Goal: Information Seeking & Learning: Learn about a topic

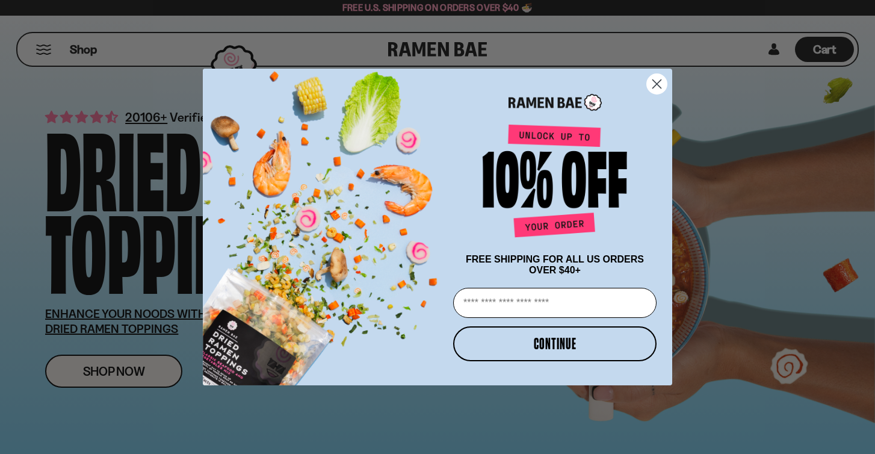
click at [659, 88] on circle "Close dialog" at bounding box center [657, 84] width 20 height 20
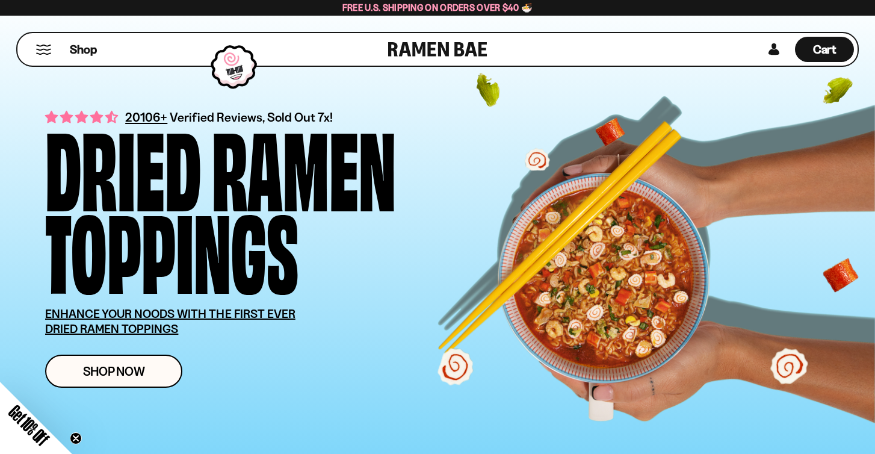
scroll to position [14, 0]
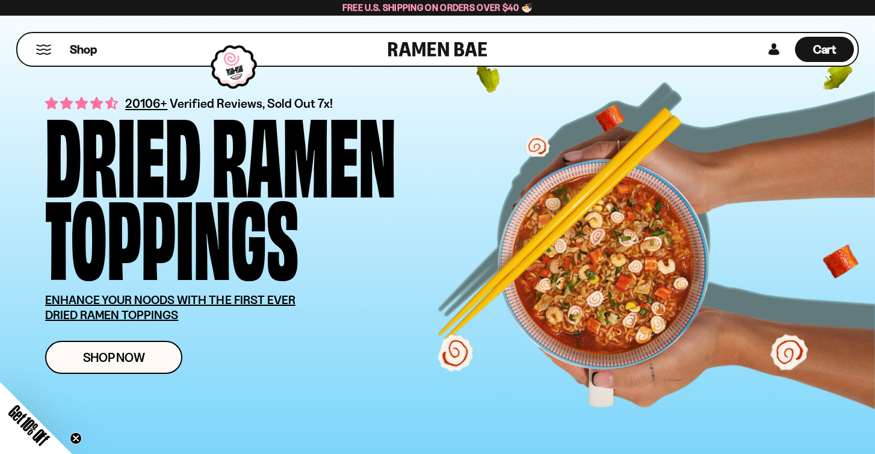
click at [51, 48] on button "Mobile Menu Trigger" at bounding box center [43, 50] width 16 height 10
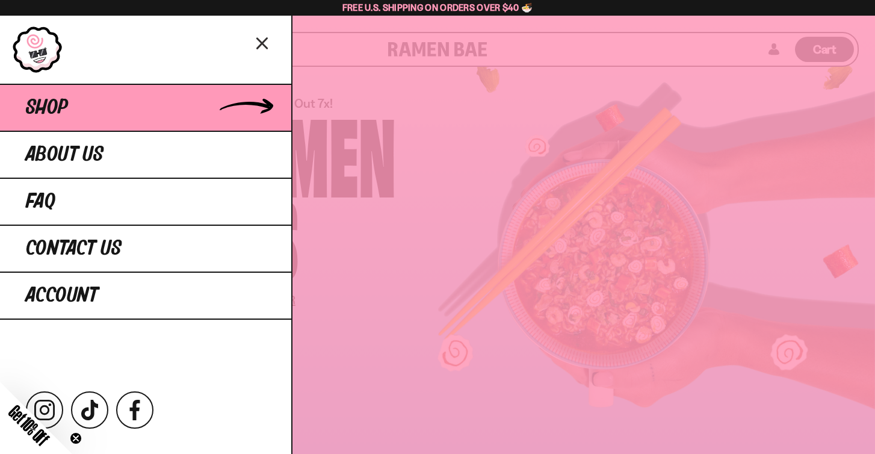
click at [23, 114] on link "Shop" at bounding box center [145, 107] width 291 height 47
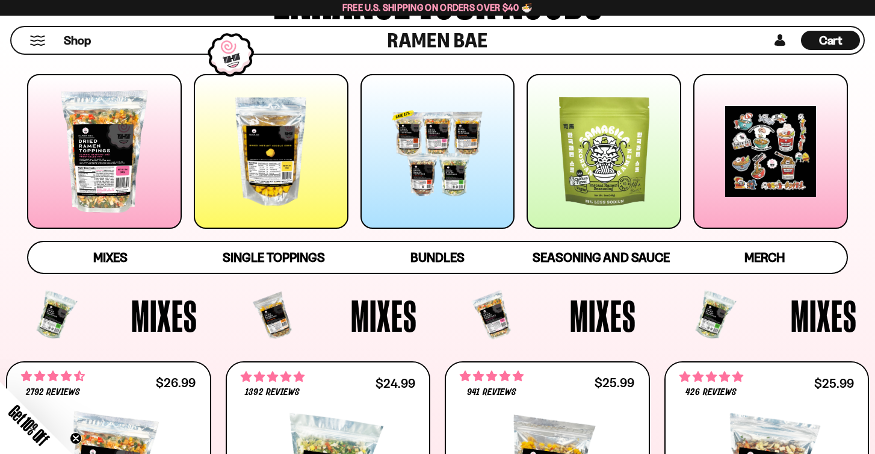
click at [129, 158] on div at bounding box center [104, 151] width 155 height 155
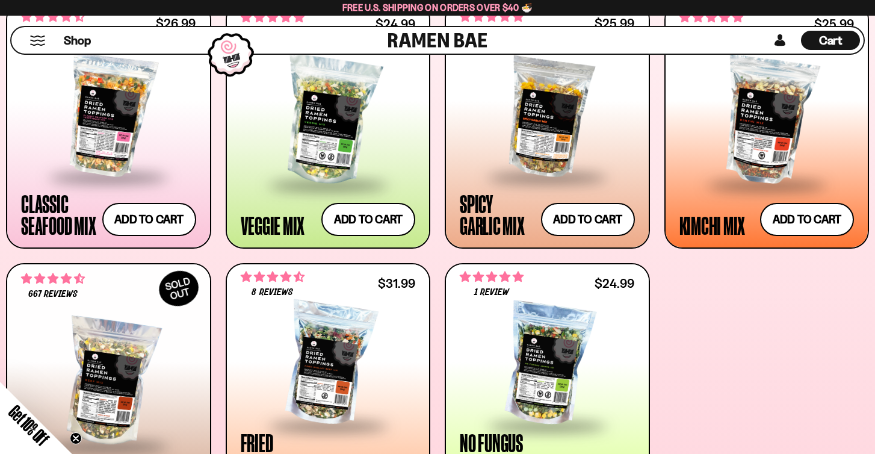
scroll to position [514, 0]
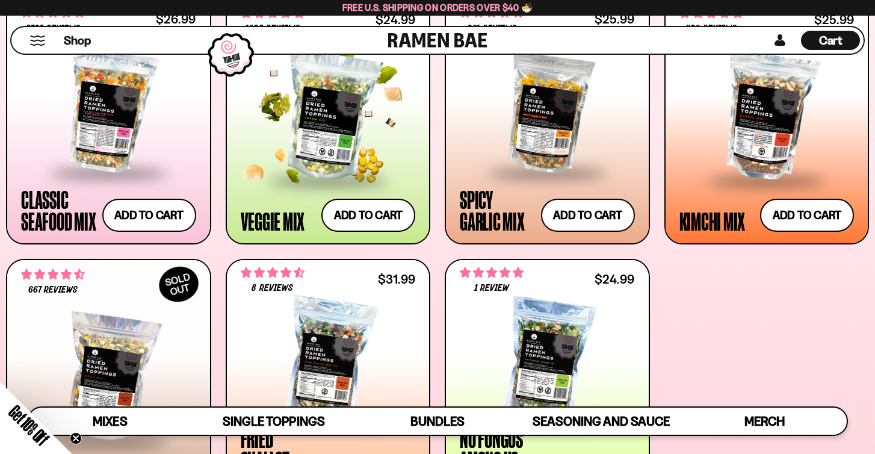
click at [296, 149] on div at bounding box center [328, 116] width 175 height 125
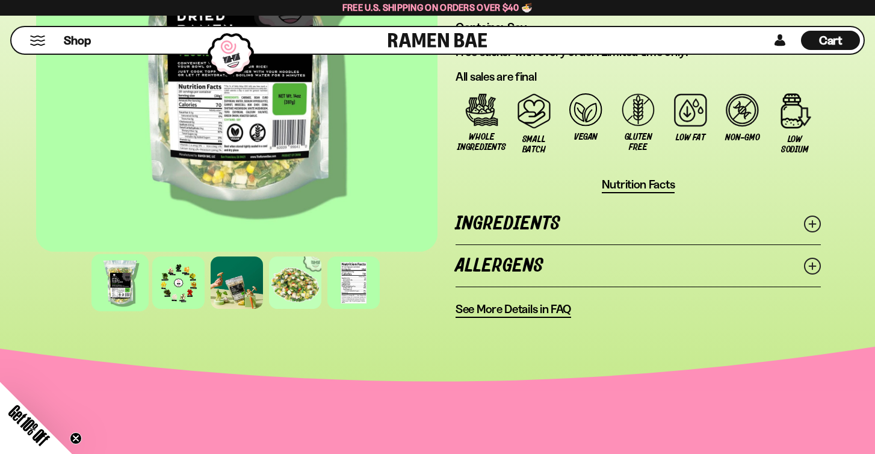
scroll to position [953, 0]
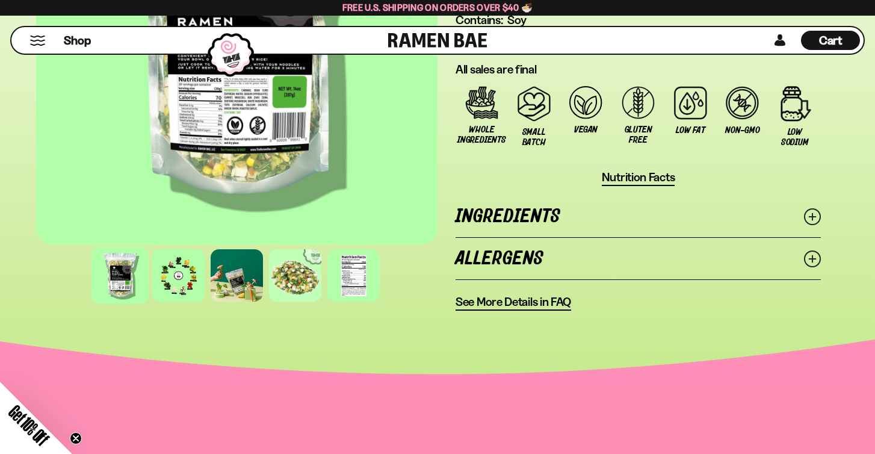
click at [590, 236] on link "Ingredients" at bounding box center [637, 217] width 365 height 42
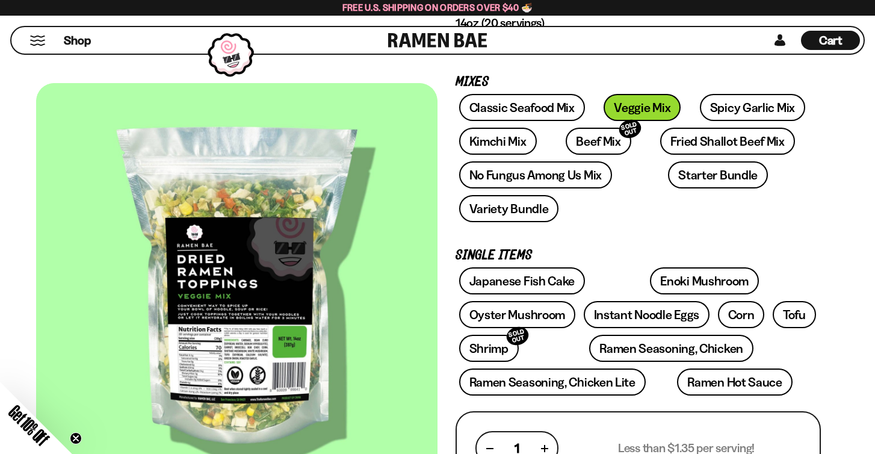
scroll to position [165, 0]
click at [505, 152] on link "Kimchi Mix" at bounding box center [498, 141] width 78 height 27
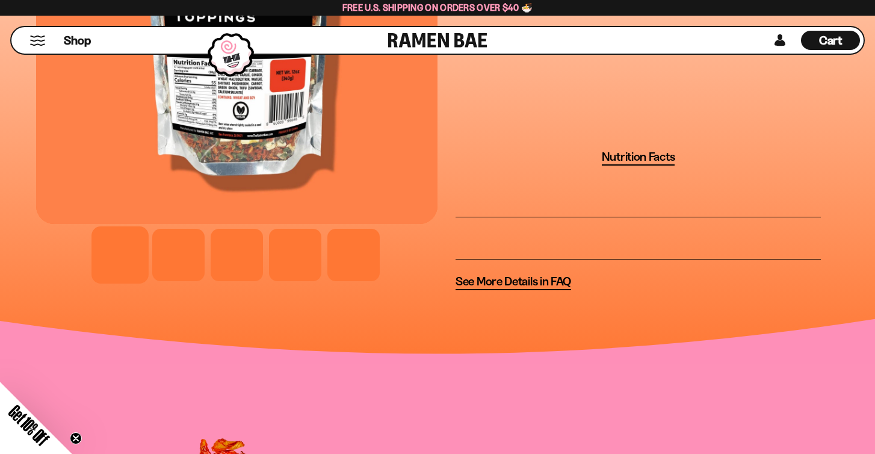
scroll to position [1110, 0]
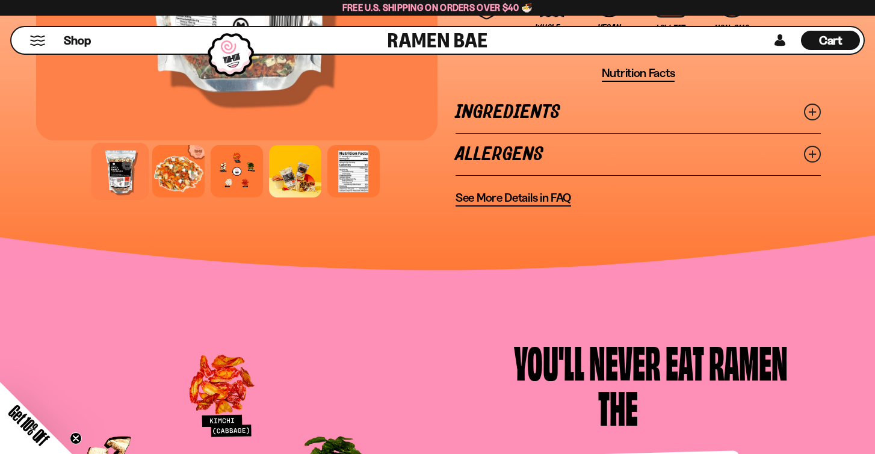
click at [494, 109] on link "Ingredients" at bounding box center [637, 112] width 365 height 42
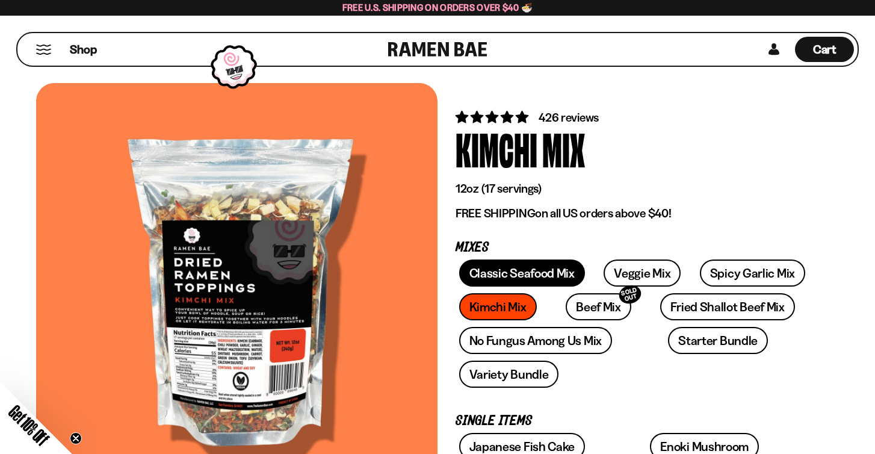
scroll to position [0, 0]
click at [45, 61] on div "Shop" at bounding box center [204, 49] width 367 height 32
click at [43, 50] on button "Mobile Menu Trigger" at bounding box center [43, 50] width 16 height 10
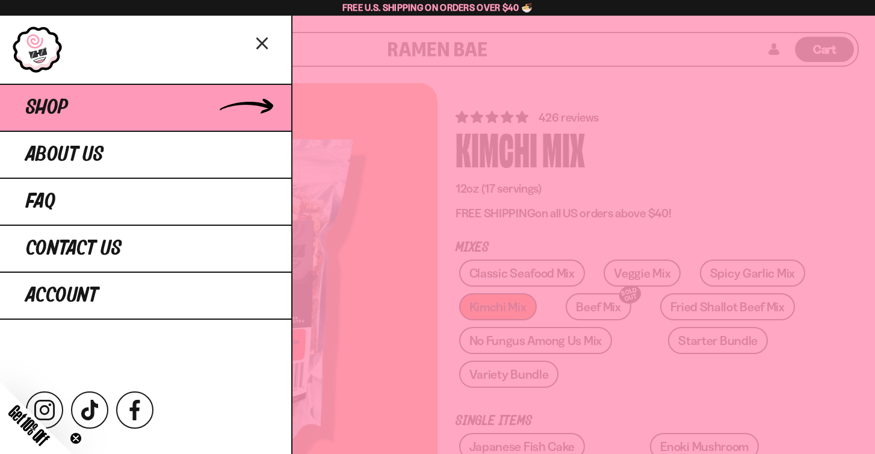
click at [53, 103] on span "Shop" at bounding box center [47, 108] width 42 height 22
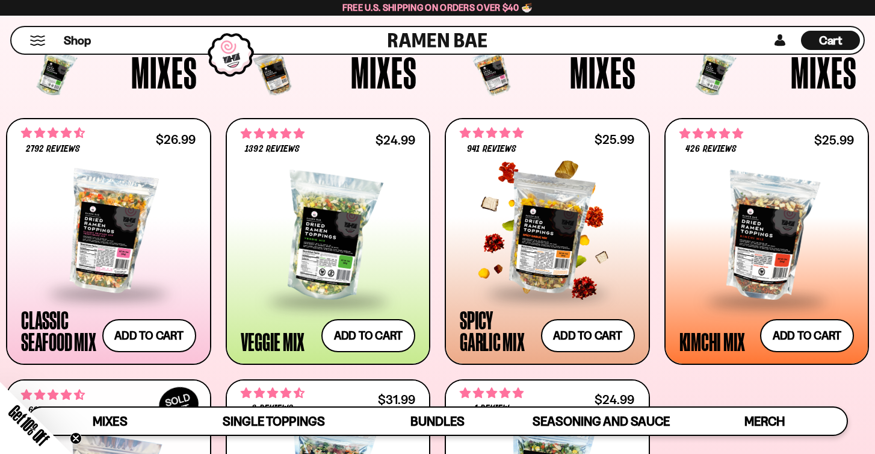
scroll to position [388, 0]
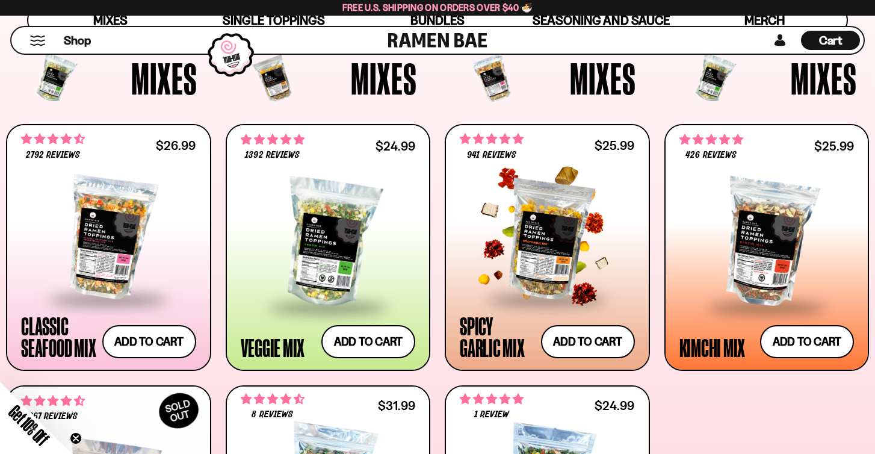
click at [575, 245] on div at bounding box center [547, 237] width 175 height 120
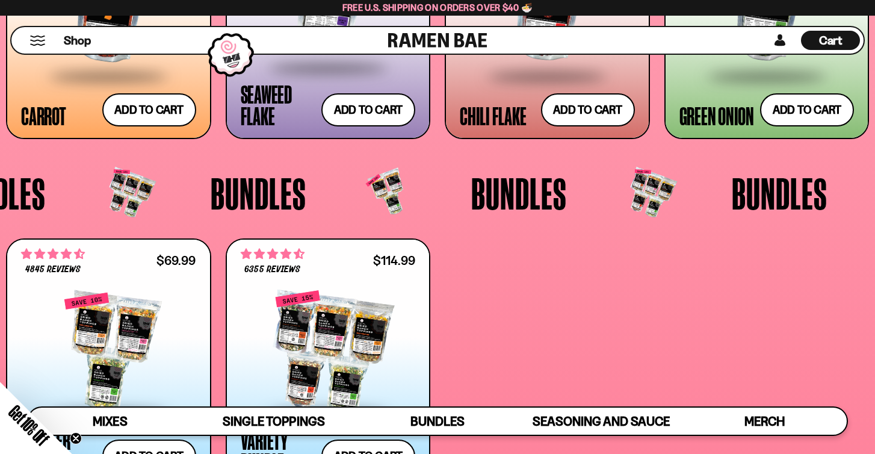
scroll to position [1935, 0]
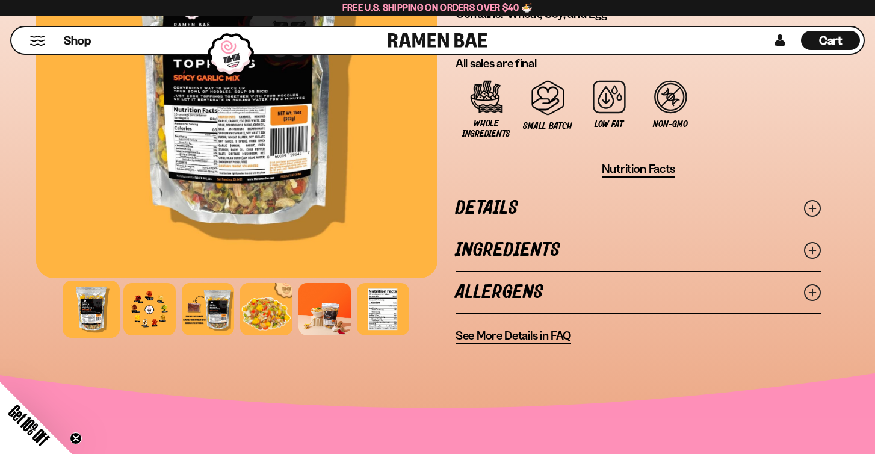
scroll to position [910, 0]
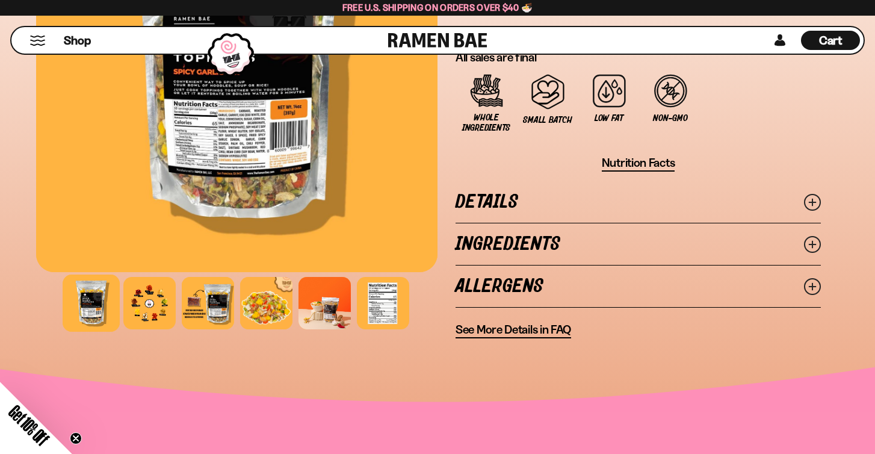
click at [542, 252] on link "Ingredients" at bounding box center [637, 244] width 365 height 42
